Goal: Task Accomplishment & Management: Use online tool/utility

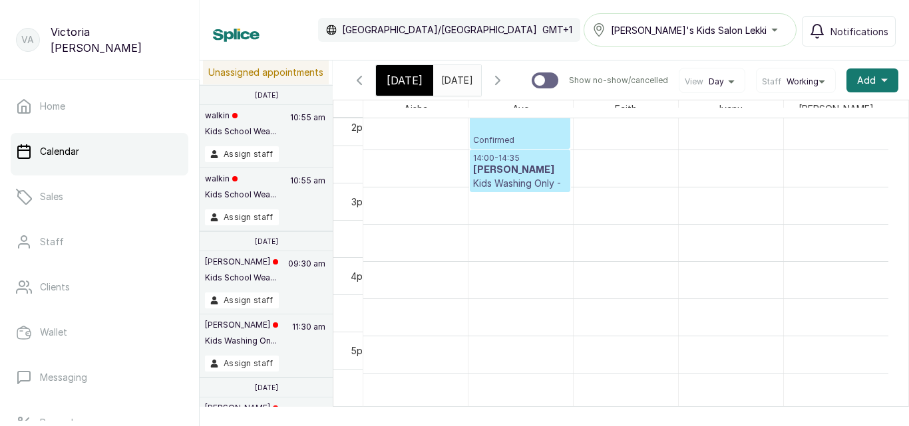
scroll to position [930, 0]
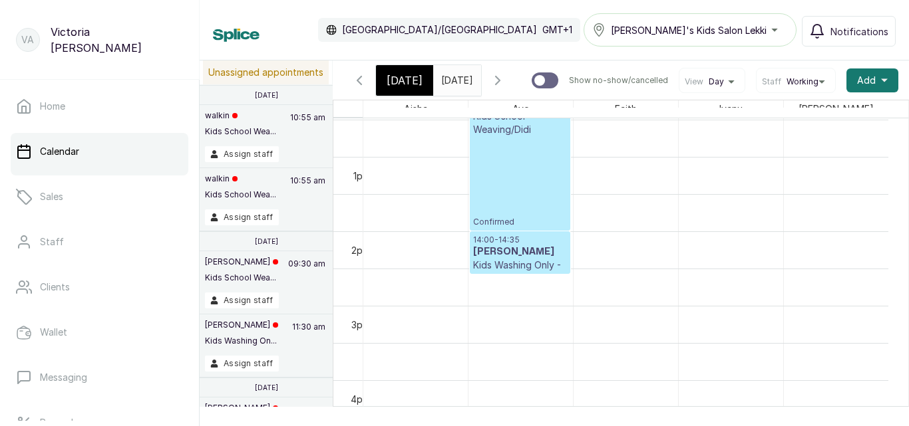
click at [395, 75] on span "[DATE]" at bounding box center [405, 81] width 36 height 16
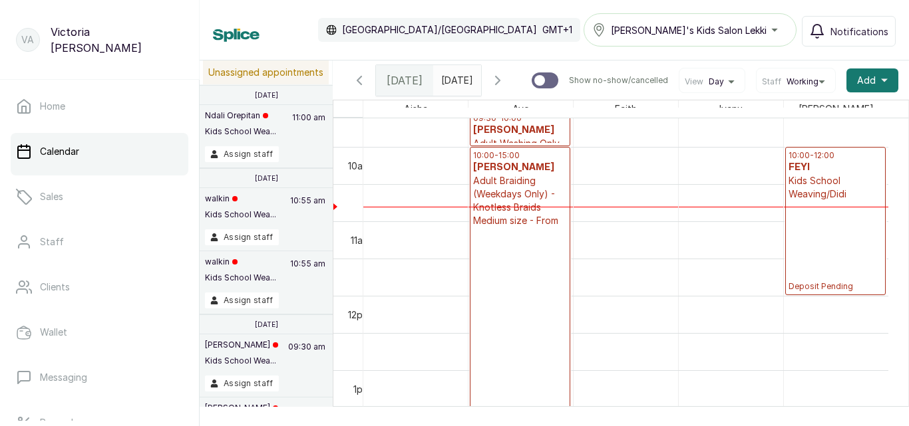
scroll to position [713, 0]
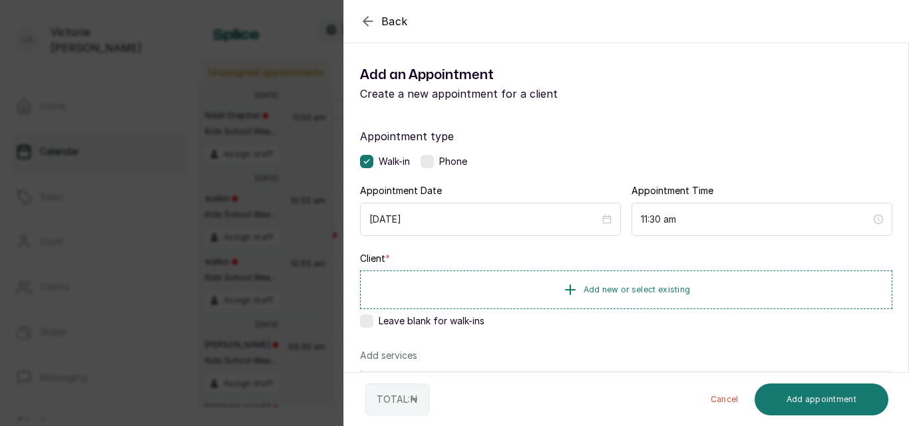
click at [603, 289] on span "Add new or select existing" at bounding box center [637, 290] width 107 height 11
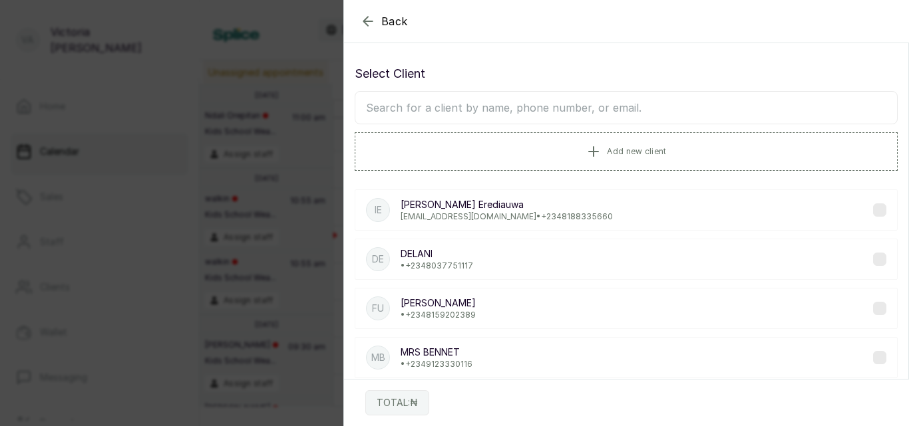
click at [586, 106] on input "text" at bounding box center [626, 107] width 543 height 33
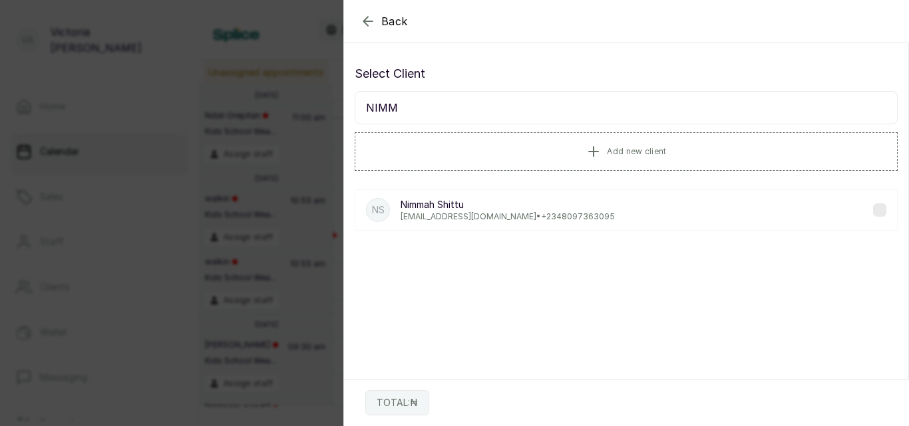
type input "NIMM"
click at [873, 212] on label at bounding box center [879, 210] width 13 height 13
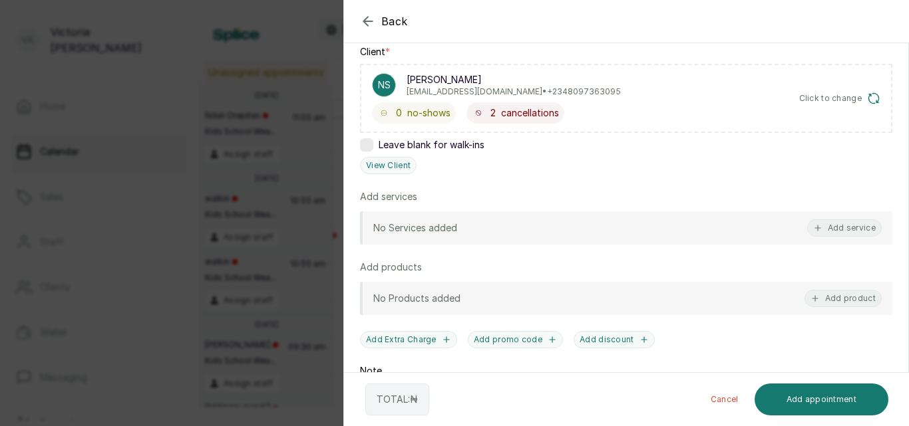
scroll to position [212, 0]
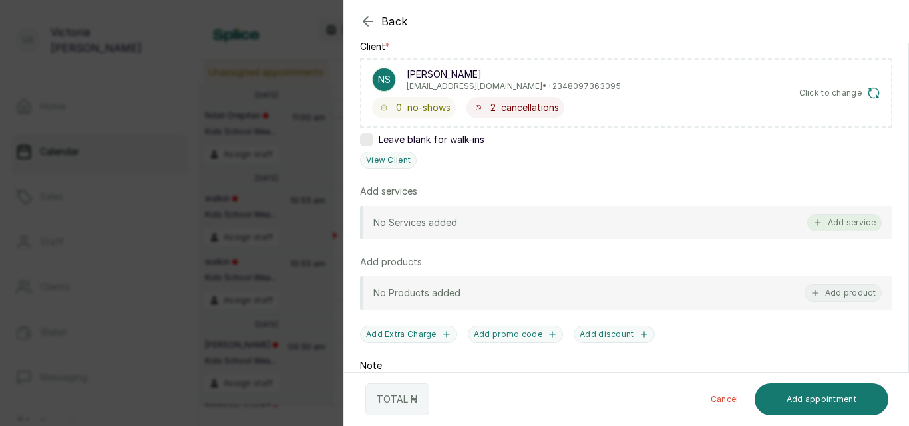
click at [841, 221] on button "Add service" at bounding box center [844, 222] width 75 height 17
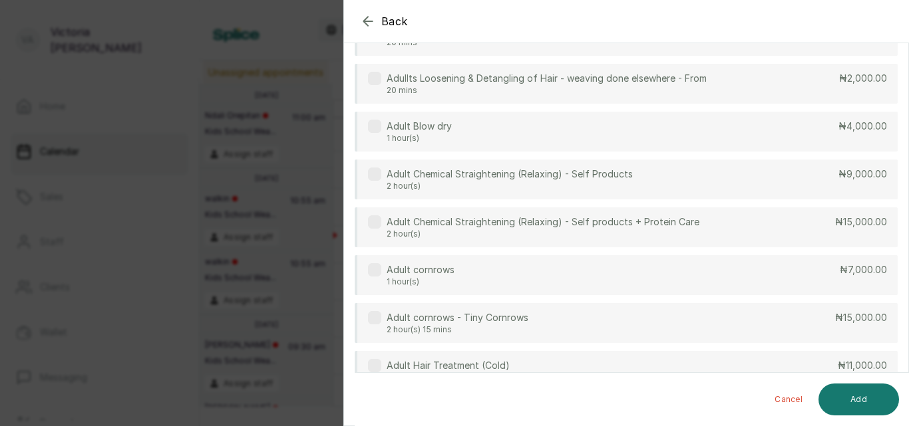
scroll to position [0, 0]
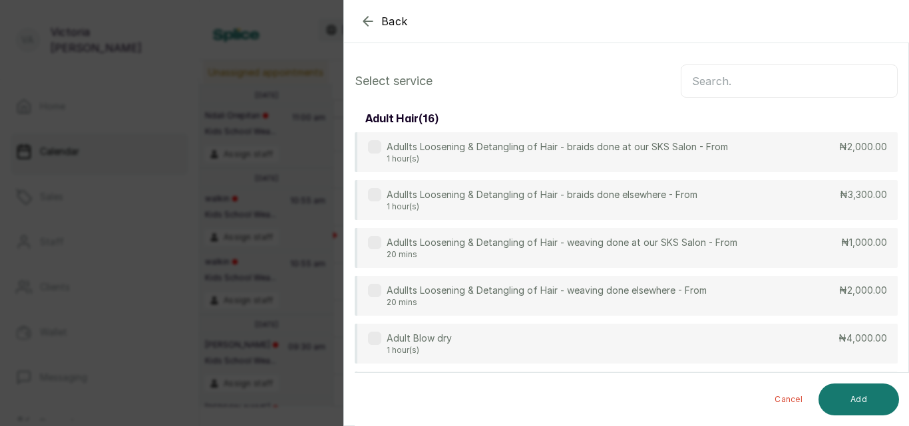
click at [707, 81] on input "text" at bounding box center [789, 81] width 217 height 33
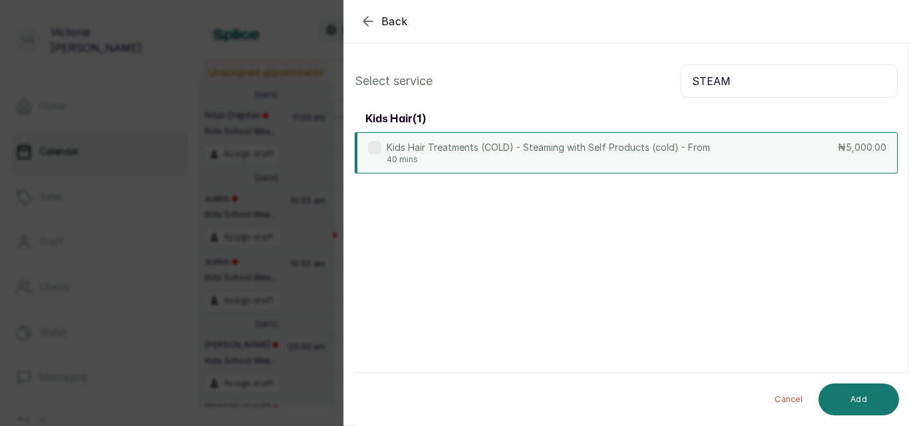
click at [377, 149] on label at bounding box center [374, 147] width 13 height 13
click at [727, 81] on input "STEAM" at bounding box center [789, 81] width 217 height 33
click at [379, 148] on label at bounding box center [374, 147] width 13 height 13
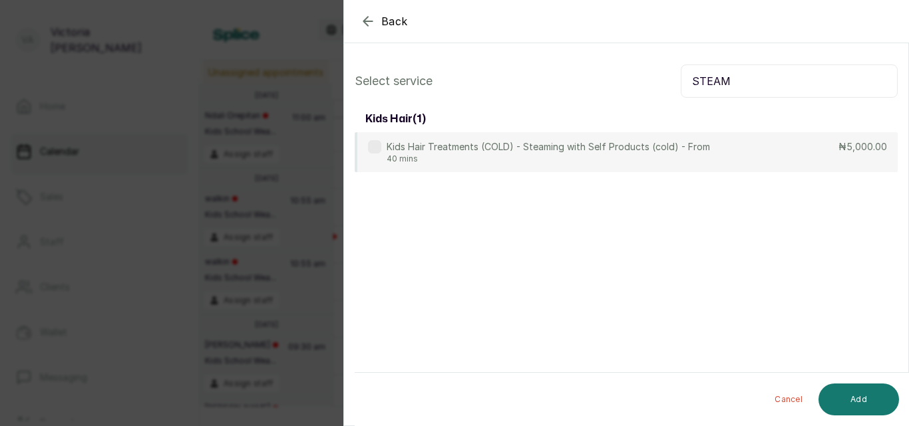
click at [747, 79] on input "STEAM" at bounding box center [789, 81] width 217 height 33
type input "S"
type input "STE"
click at [371, 21] on icon "button" at bounding box center [367, 21] width 9 height 9
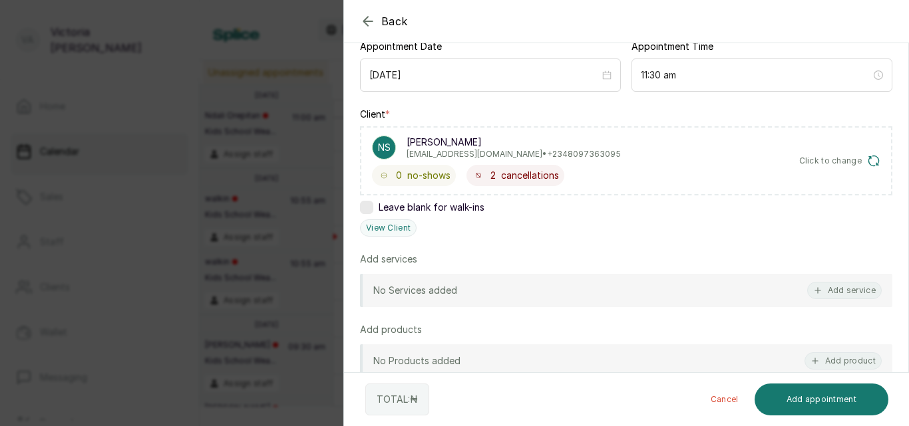
scroll to position [147, 0]
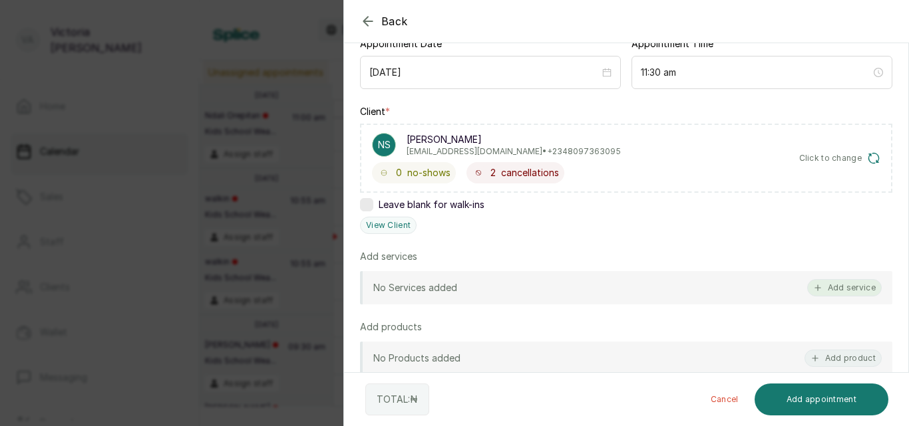
click at [826, 289] on button "Add service" at bounding box center [844, 287] width 75 height 17
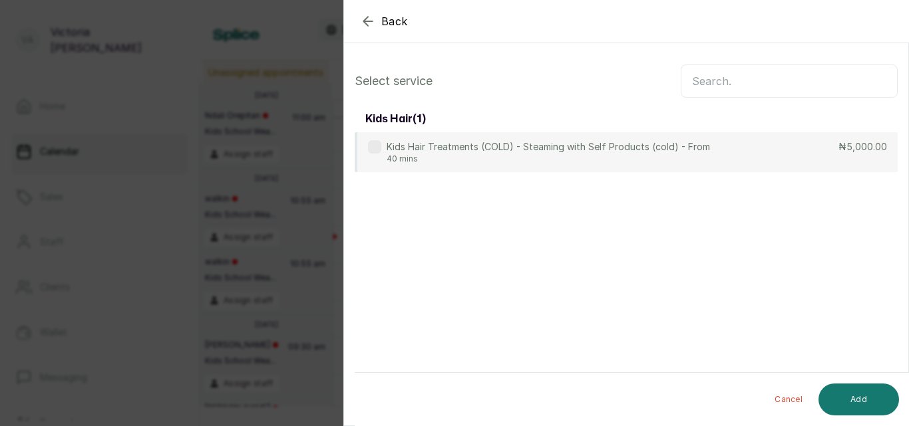
scroll to position [0, 0]
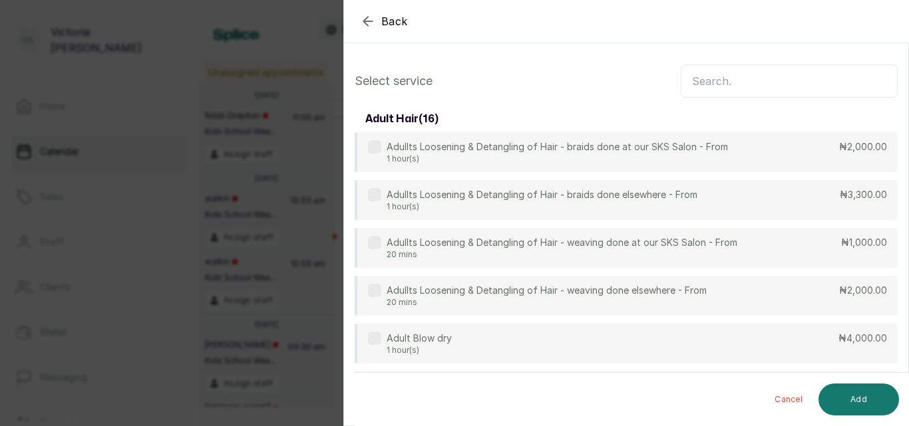
click at [738, 77] on input "text" at bounding box center [789, 81] width 217 height 33
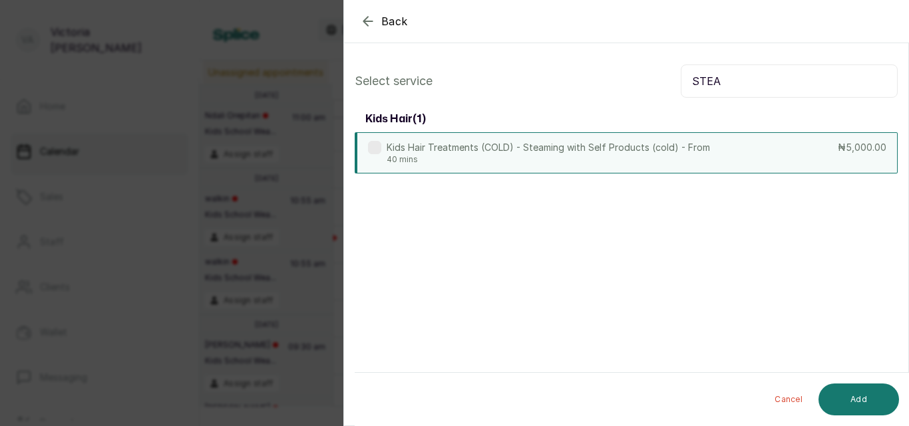
click at [377, 150] on label at bounding box center [374, 147] width 13 height 13
click at [758, 82] on input "STEA" at bounding box center [789, 81] width 217 height 33
type input "S"
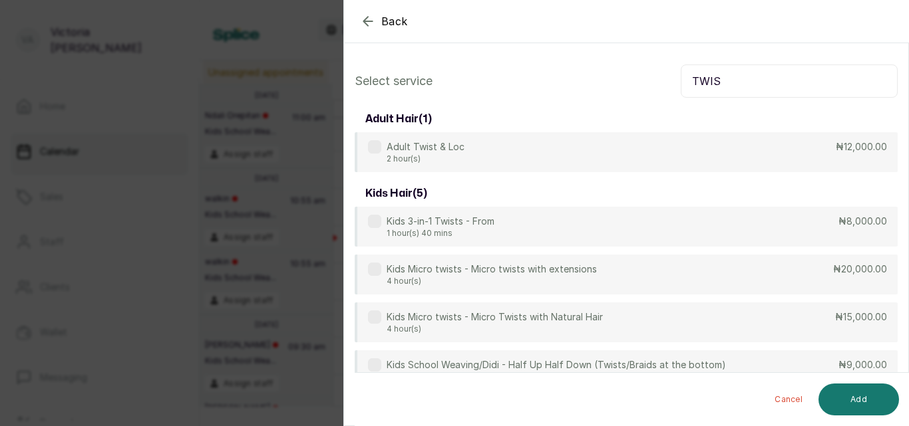
type input "TWIS"
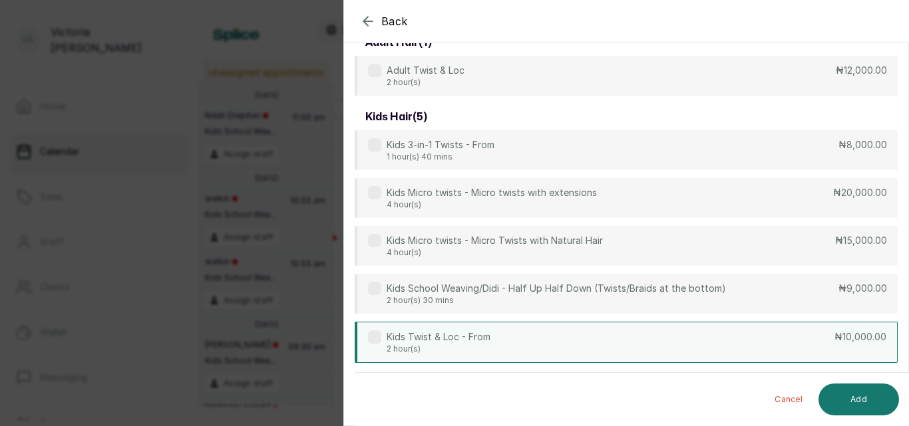
click at [372, 337] on label at bounding box center [374, 337] width 13 height 13
click at [838, 395] on button "Add" at bounding box center [858, 400] width 81 height 32
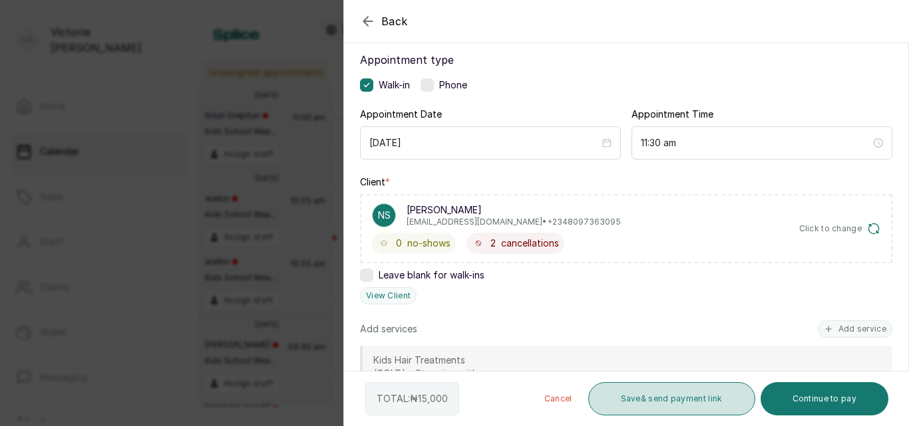
click at [632, 388] on button "Save & send payment link" at bounding box center [671, 399] width 167 height 33
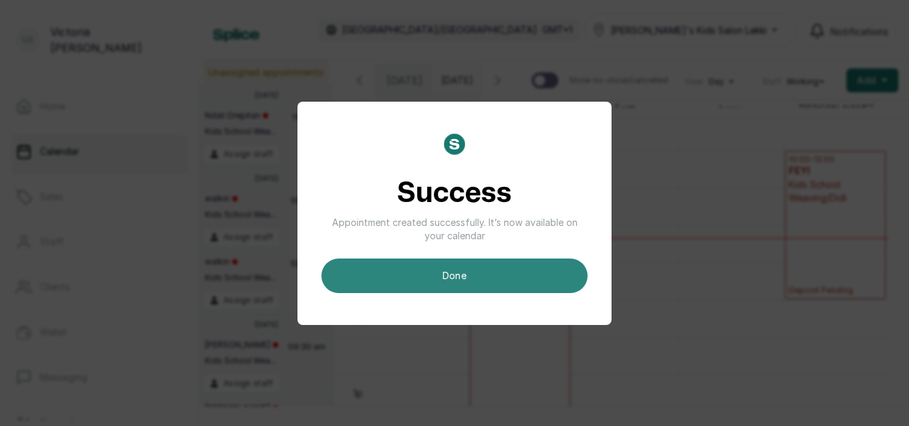
click at [451, 282] on button "done" at bounding box center [454, 276] width 266 height 35
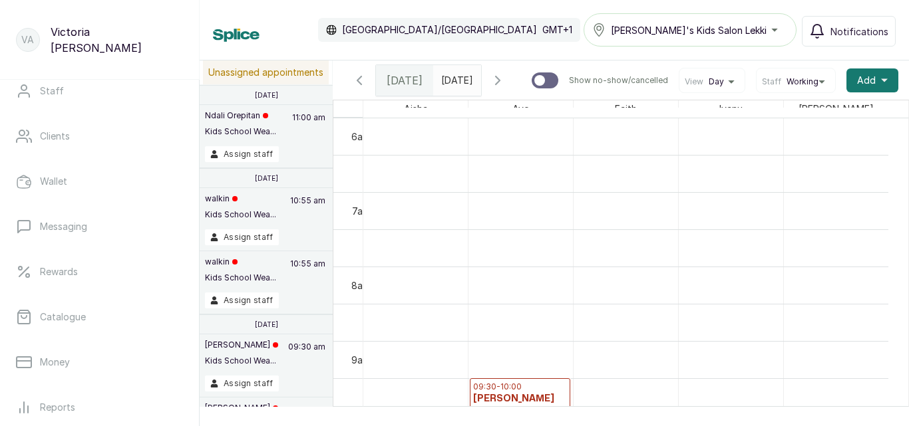
scroll to position [154, 0]
click at [82, 297] on link "Catalogue" at bounding box center [100, 314] width 178 height 37
